Goal: Information Seeking & Learning: Learn about a topic

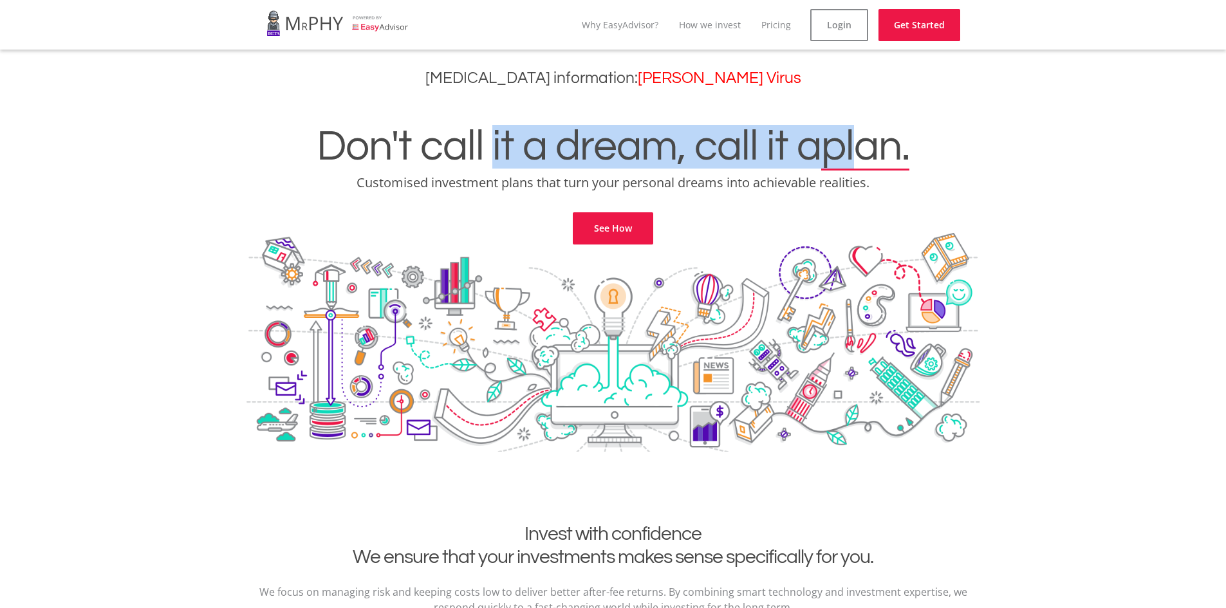
drag, startPoint x: 546, startPoint y: 143, endPoint x: 862, endPoint y: 146, distance: 316.0
click at [862, 146] on h1 "Don't call it a dream, call it a plan." at bounding box center [613, 147] width 1207 height 44
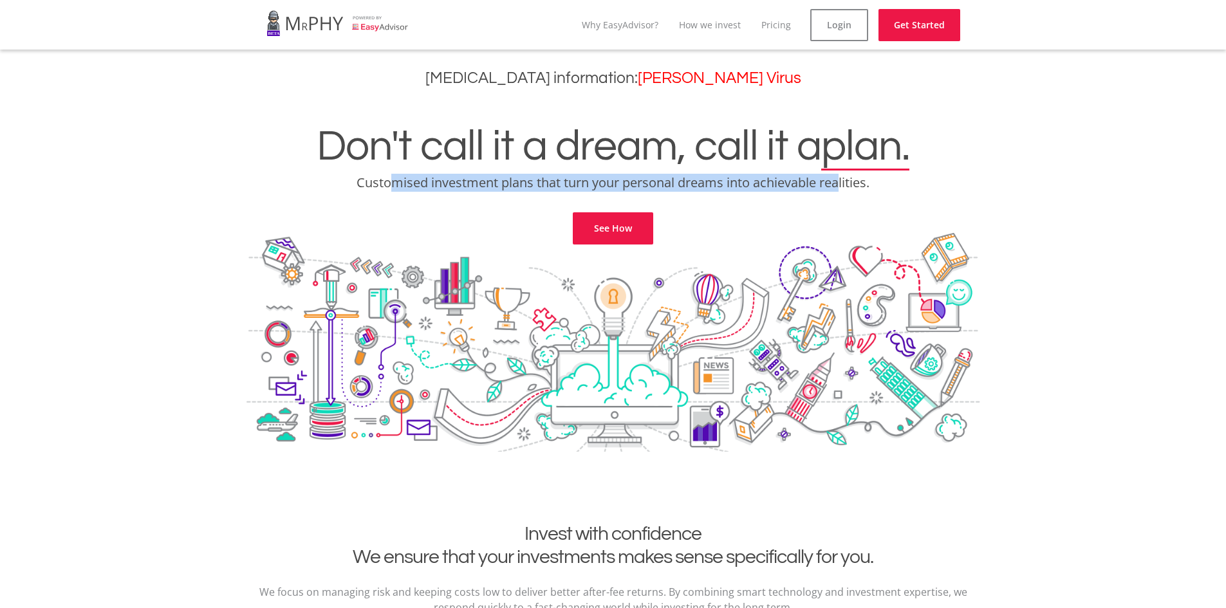
drag, startPoint x: 425, startPoint y: 186, endPoint x: 840, endPoint y: 178, distance: 414.5
click at [840, 178] on p "Customised investment plans that turn your personal dreams into achievable real…" at bounding box center [613, 183] width 1207 height 18
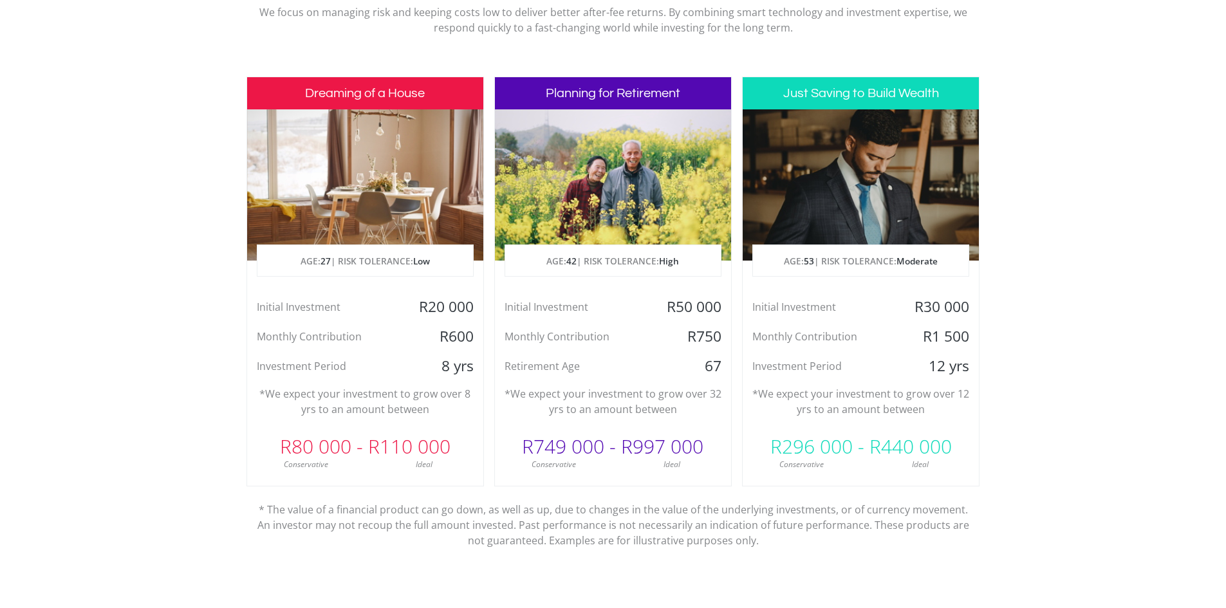
scroll to position [579, 0]
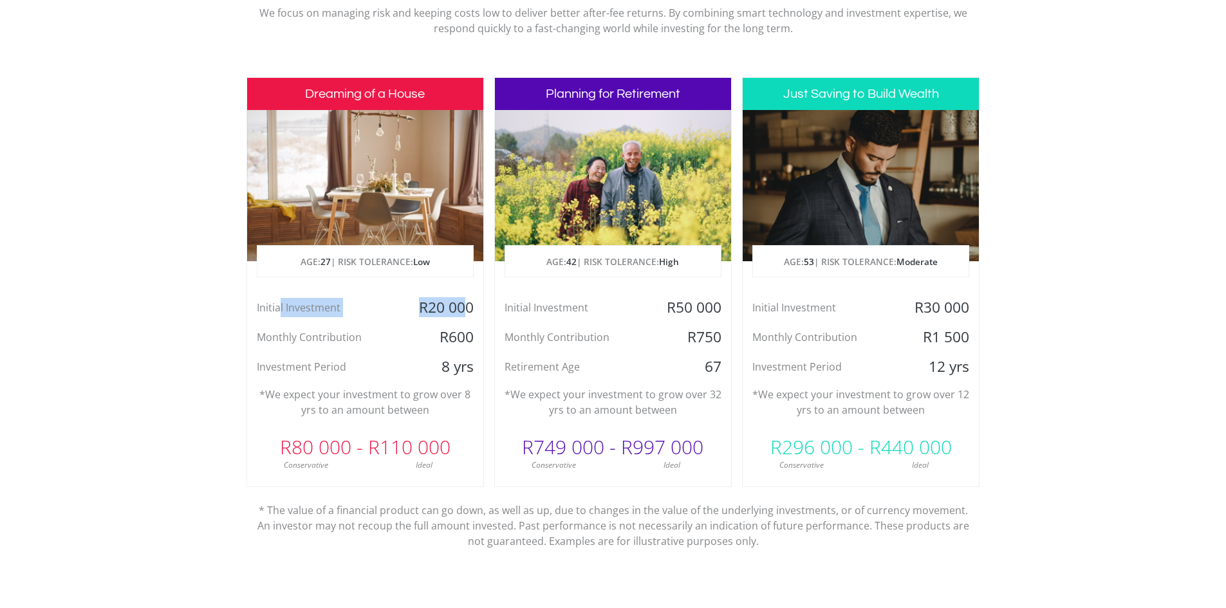
drag, startPoint x: 279, startPoint y: 310, endPoint x: 463, endPoint y: 307, distance: 183.4
click at [463, 307] on div "Initial Investment R20 000" at bounding box center [365, 307] width 236 height 19
drag, startPoint x: 280, startPoint y: 338, endPoint x: 476, endPoint y: 333, distance: 195.7
click at [476, 333] on div "Monthly Contribution R600" at bounding box center [365, 337] width 236 height 19
drag, startPoint x: 340, startPoint y: 373, endPoint x: 470, endPoint y: 360, distance: 131.3
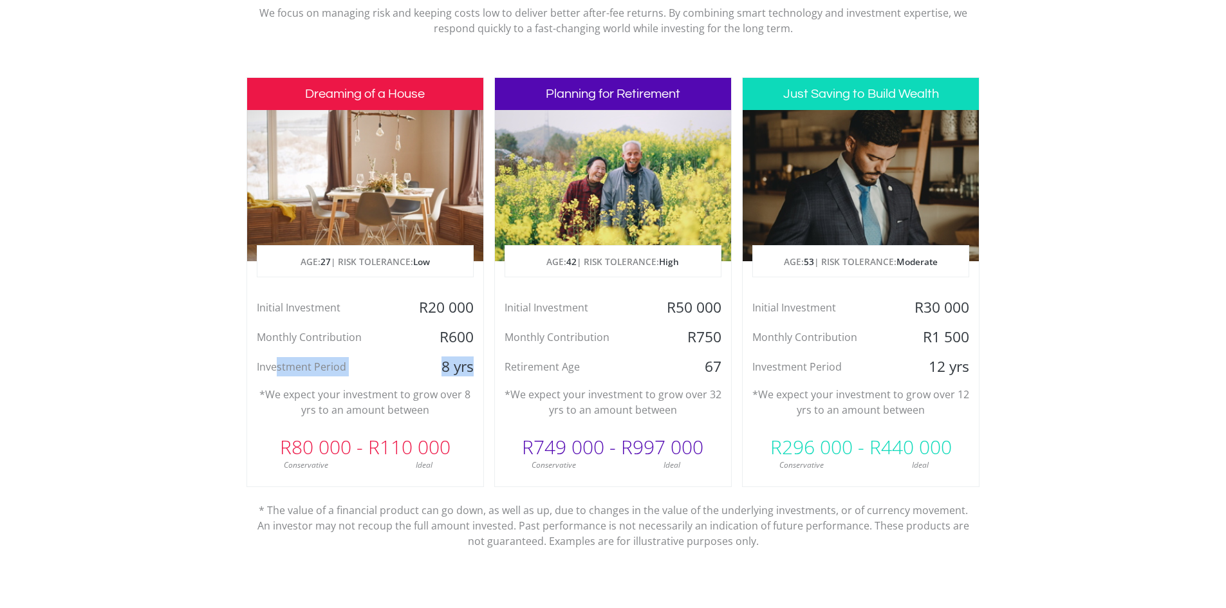
click at [470, 360] on div "Investment Period 8 yrs" at bounding box center [365, 366] width 236 height 19
drag, startPoint x: 310, startPoint y: 400, endPoint x: 466, endPoint y: 394, distance: 155.8
click at [466, 394] on p "*We expect your investment to grow over 8 yrs to an amount between" at bounding box center [365, 402] width 217 height 31
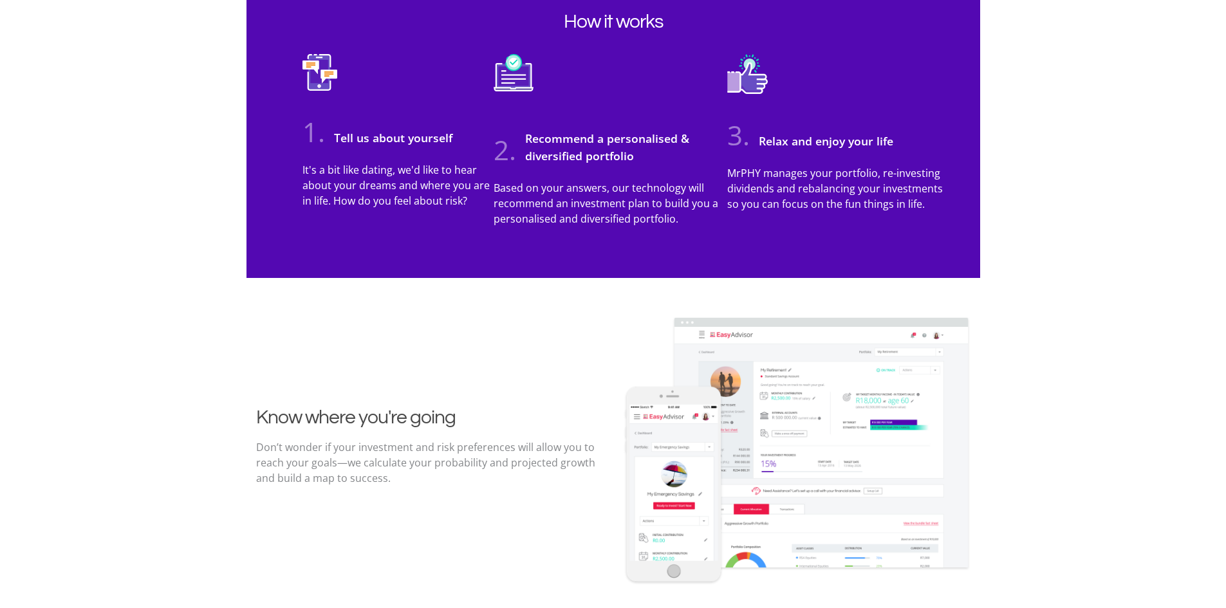
scroll to position [1223, 0]
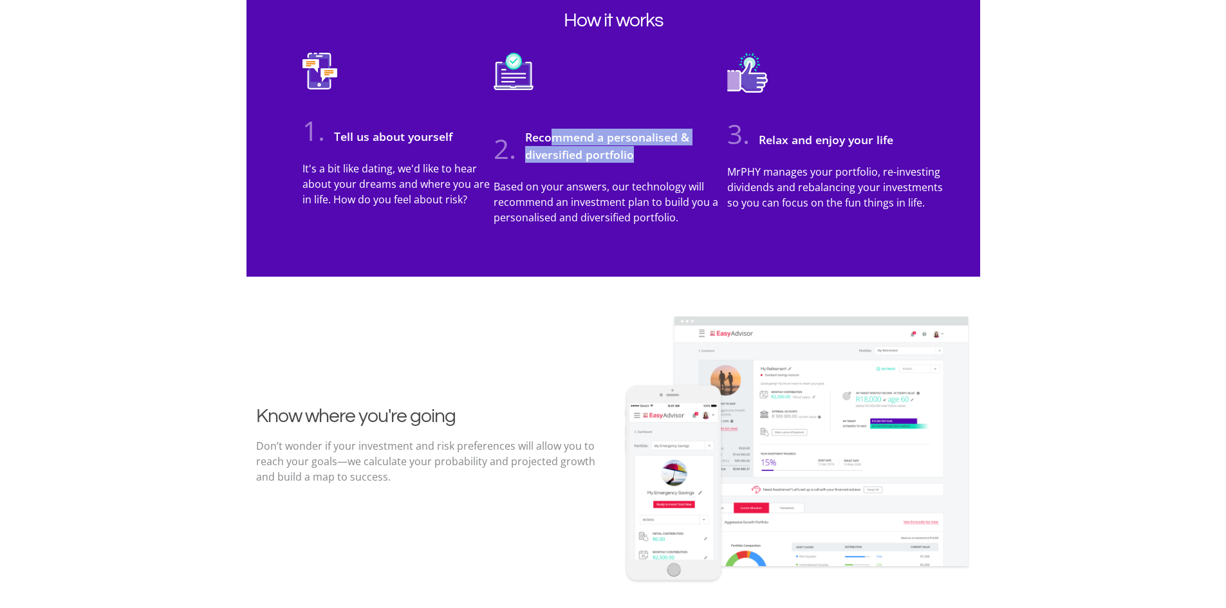
drag, startPoint x: 551, startPoint y: 130, endPoint x: 666, endPoint y: 148, distance: 116.6
click at [666, 148] on h3 "Recommend a personalised & diversified portfolio" at bounding box center [615, 146] width 193 height 34
drag, startPoint x: 797, startPoint y: 138, endPoint x: 862, endPoint y: 144, distance: 64.7
click at [862, 144] on h3 "Relax and enjoy your life" at bounding box center [822, 139] width 141 height 17
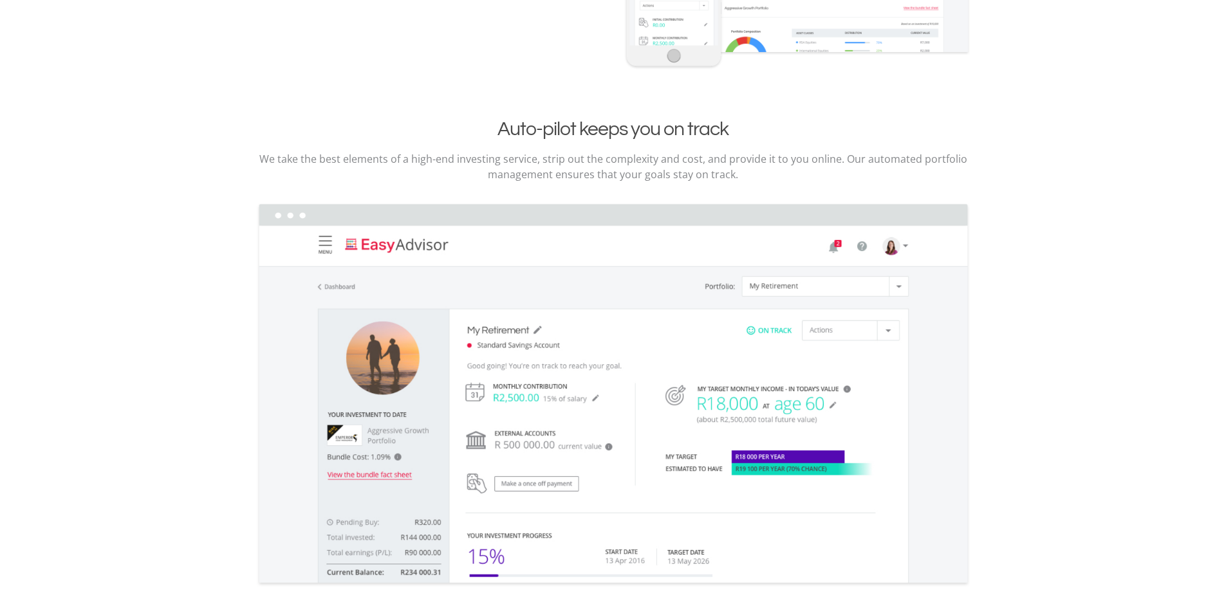
scroll to position [1738, 0]
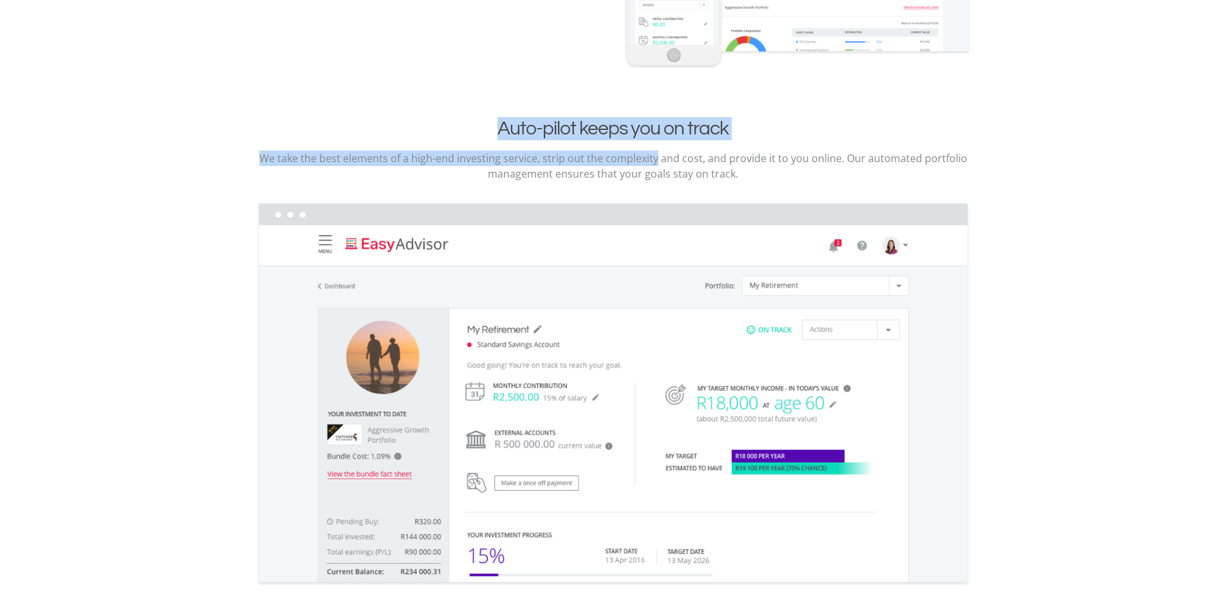
drag, startPoint x: 496, startPoint y: 127, endPoint x: 667, endPoint y: 142, distance: 171.8
click at [665, 143] on div "Auto-pilot keeps you on track We take the best elements of a high-end investing…" at bounding box center [613, 352] width 734 height 470
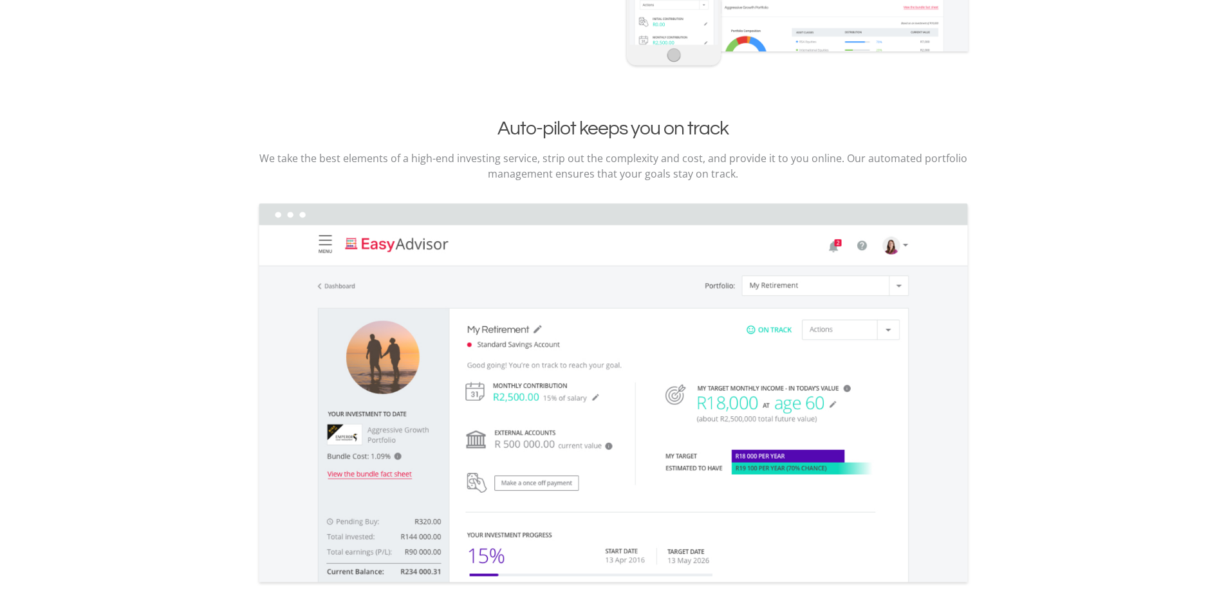
click at [696, 164] on p "We take the best elements of a high-end investing service, strip out the comple…" at bounding box center [613, 166] width 714 height 31
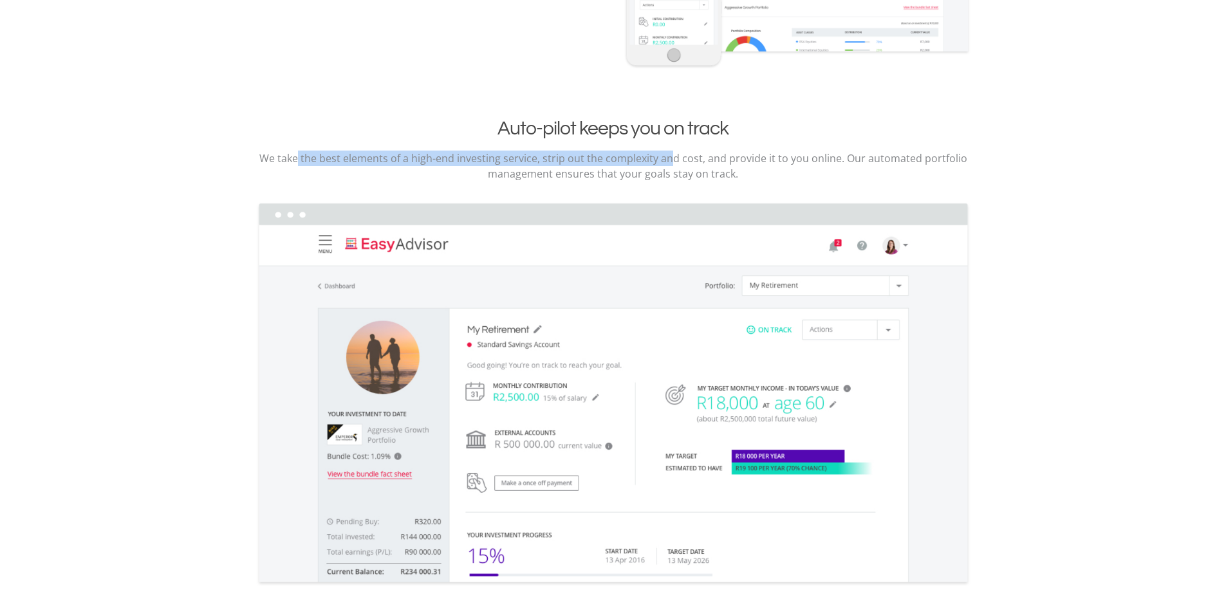
drag, startPoint x: 302, startPoint y: 161, endPoint x: 706, endPoint y: 174, distance: 403.7
click at [680, 167] on p "We take the best elements of a high-end investing service, strip out the comple…" at bounding box center [613, 166] width 714 height 31
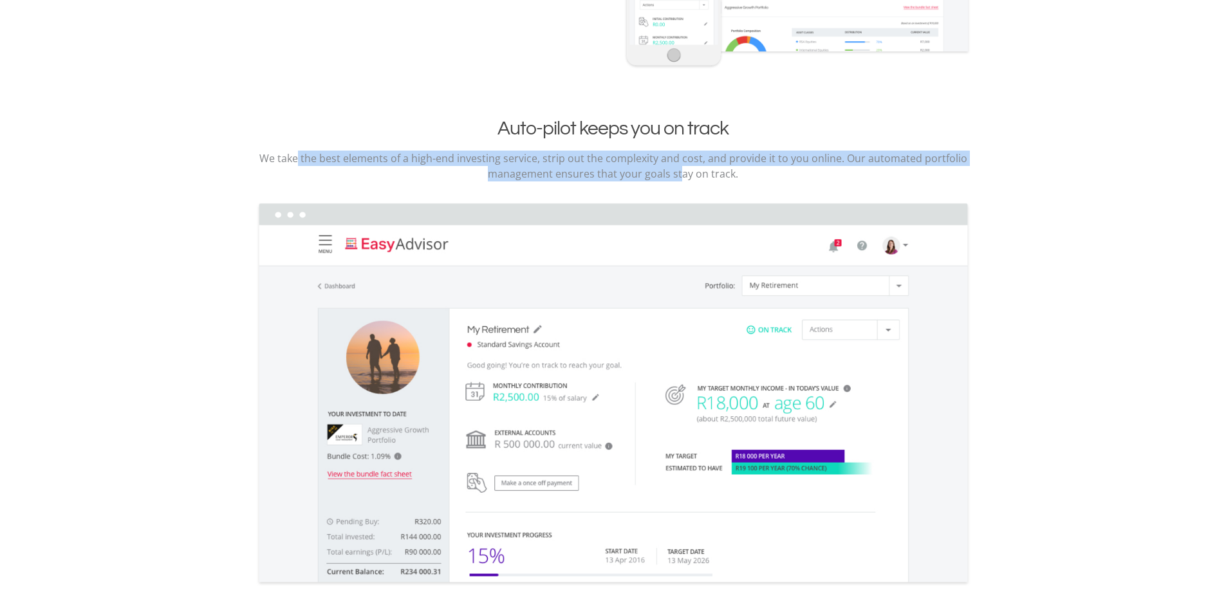
click at [566, 154] on p "We take the best elements of a high-end investing service, strip out the comple…" at bounding box center [613, 166] width 714 height 31
click at [569, 158] on p "We take the best elements of a high-end investing service, strip out the comple…" at bounding box center [613, 166] width 714 height 31
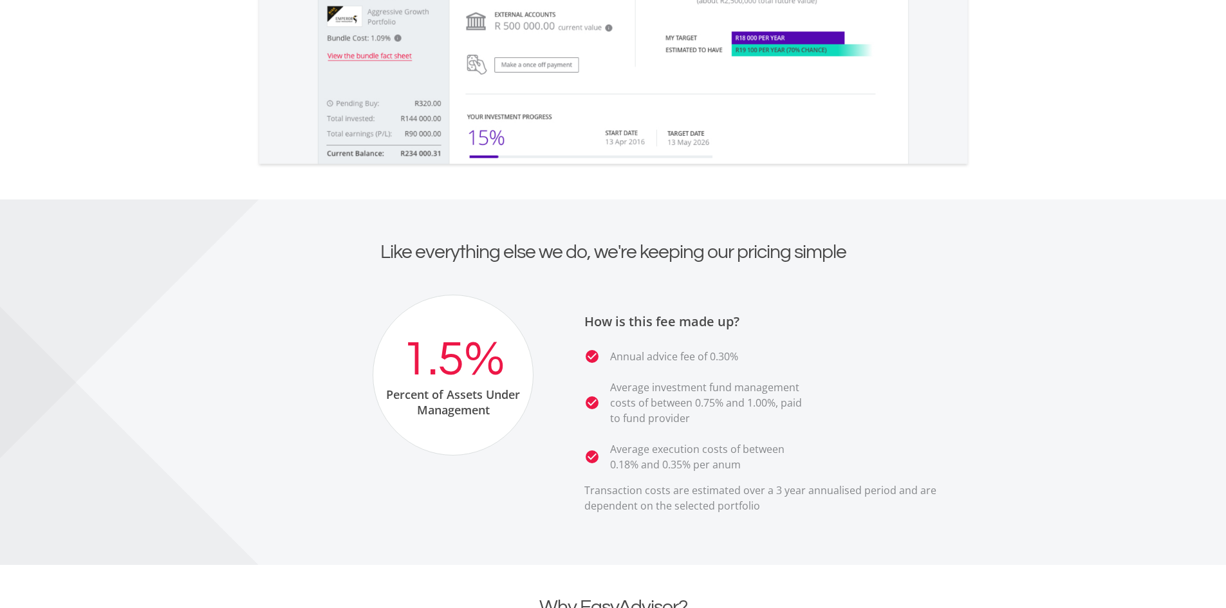
scroll to position [2252, 0]
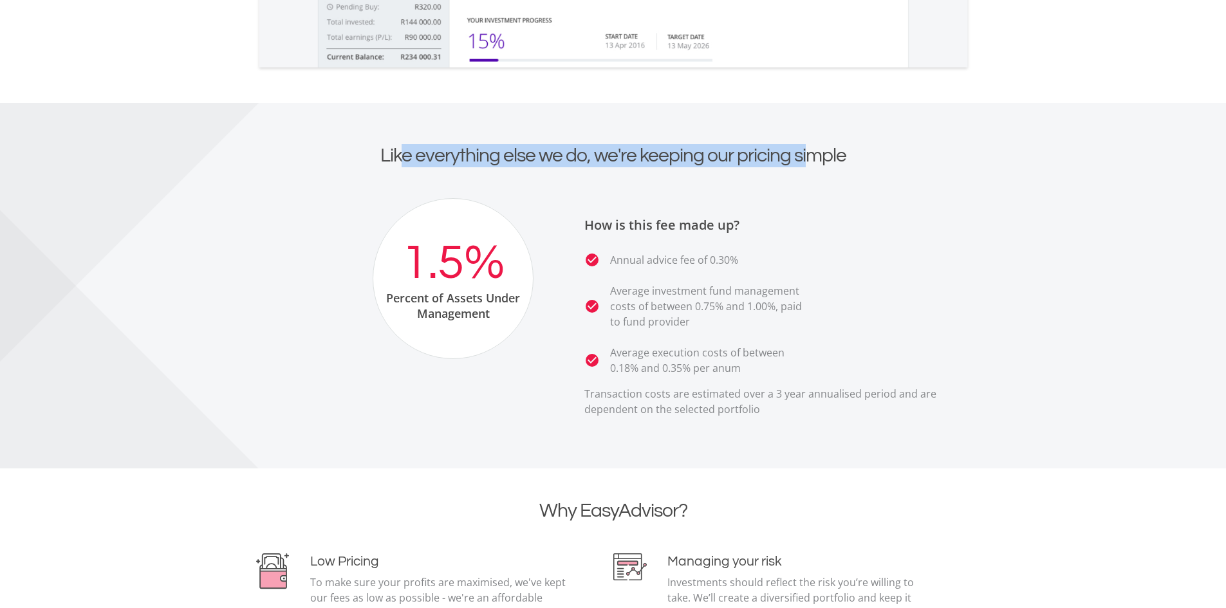
drag, startPoint x: 449, startPoint y: 163, endPoint x: 806, endPoint y: 173, distance: 356.7
click at [806, 173] on div "Like everything else we do, we're keeping our pricing simple" at bounding box center [613, 171] width 734 height 54
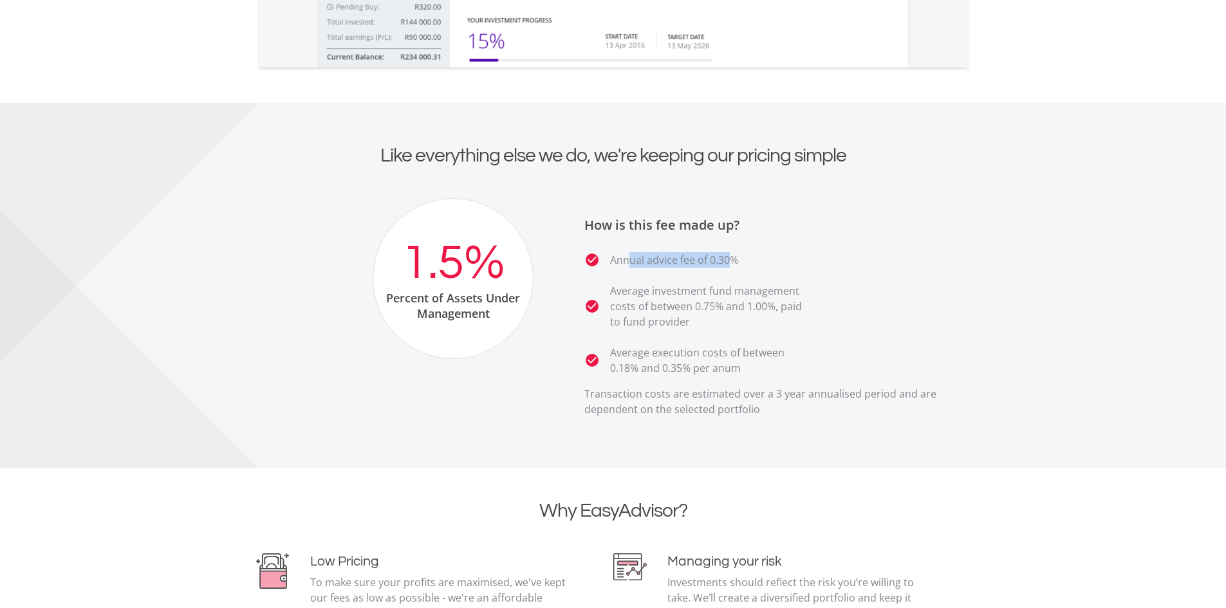
drag, startPoint x: 628, startPoint y: 265, endPoint x: 729, endPoint y: 262, distance: 101.1
click at [729, 262] on p "Annual advice fee of 0.30%" at bounding box center [674, 259] width 128 height 15
drag, startPoint x: 652, startPoint y: 290, endPoint x: 692, endPoint y: 301, distance: 42.2
click at [692, 300] on p "Average investment fund management costs of between 0.75% and 1.00%, paid to fu…" at bounding box center [710, 306] width 200 height 46
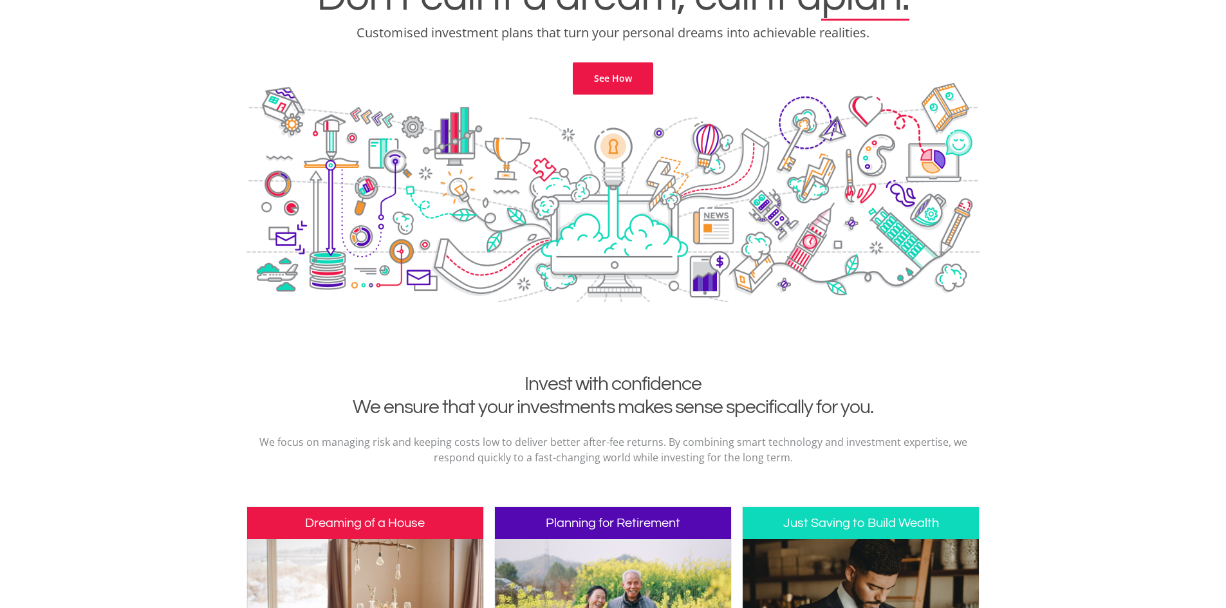
scroll to position [0, 0]
